Goal: Book appointment/travel/reservation

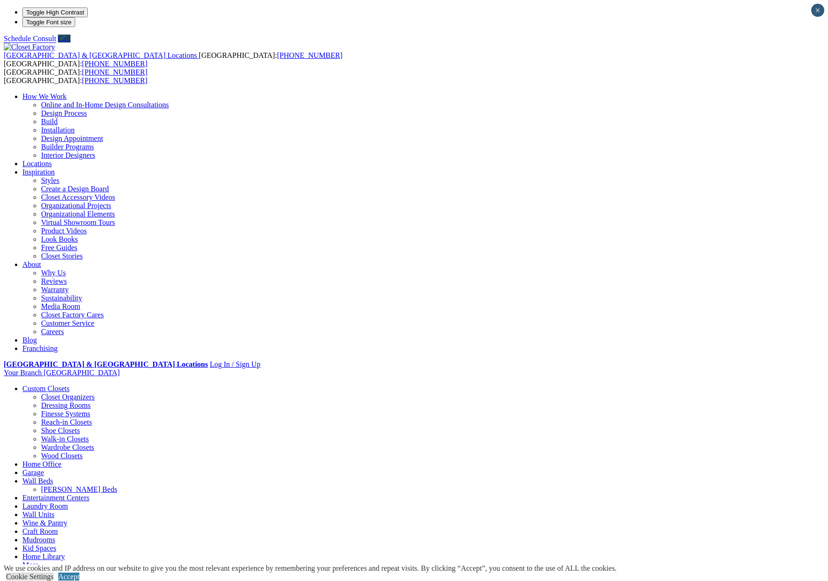
click at [68, 502] on link "Laundry Room" at bounding box center [44, 506] width 45 height 8
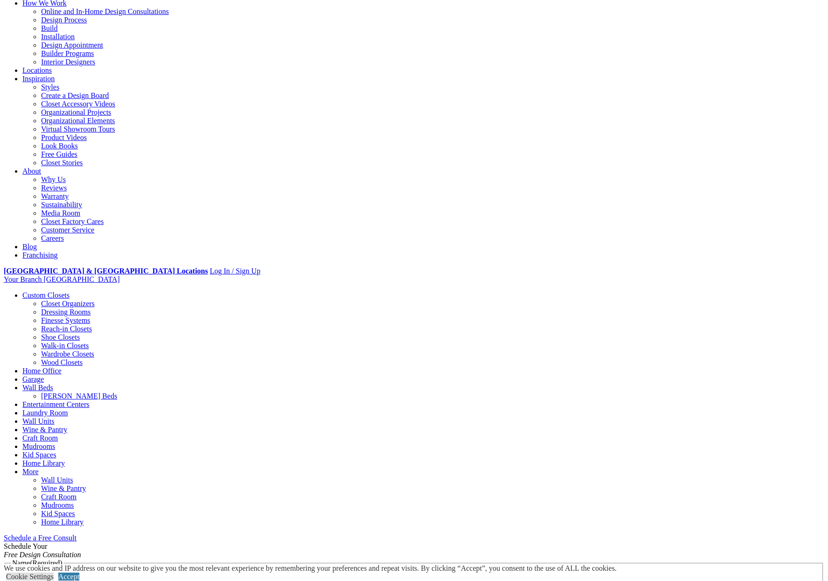
scroll to position [140, 0]
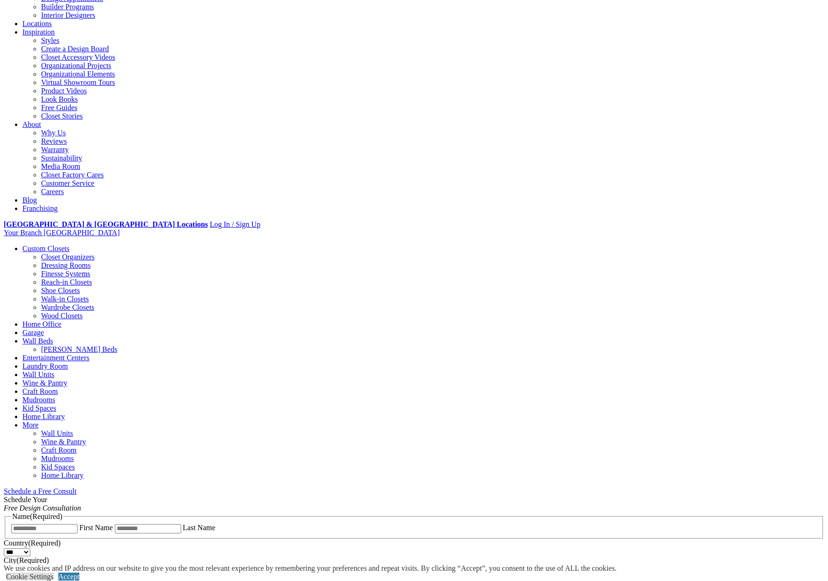
click at [77, 487] on span "Schedule a Free Consult (opens a dropdown menu)" at bounding box center [77, 491] width 0 height 8
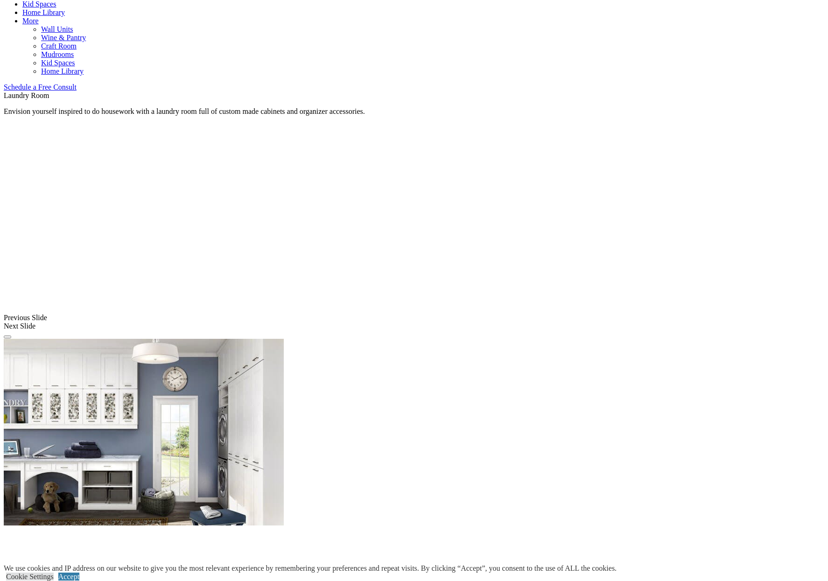
scroll to position [560, 0]
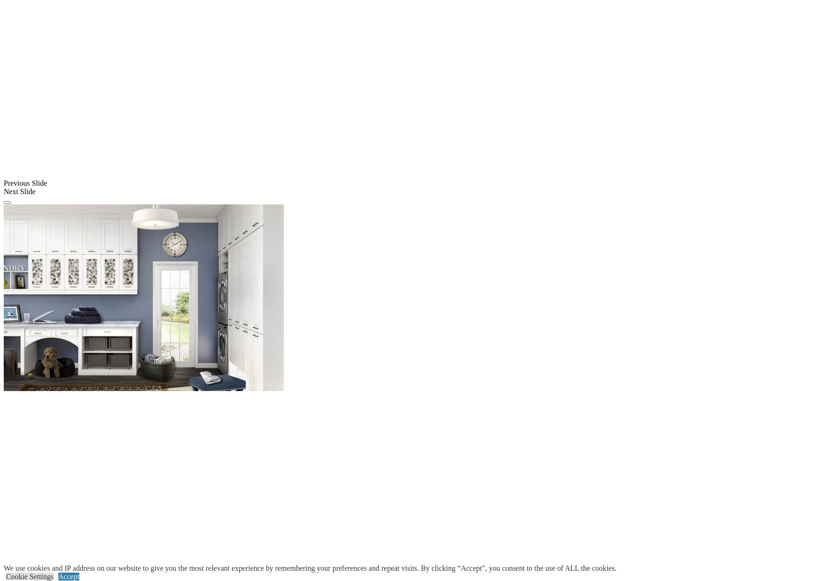
scroll to position [700, 0]
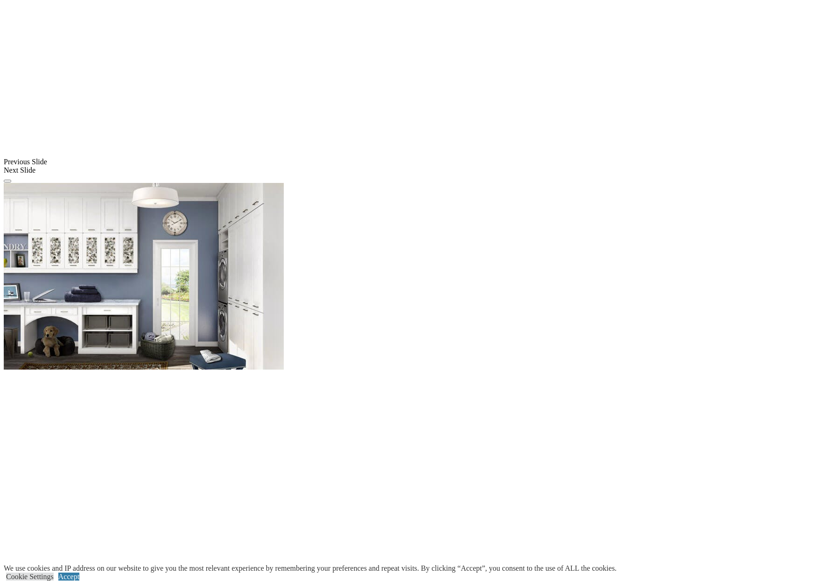
drag, startPoint x: 645, startPoint y: 203, endPoint x: 650, endPoint y: 207, distance: 6.7
